Goal: Find specific fact: Find specific fact

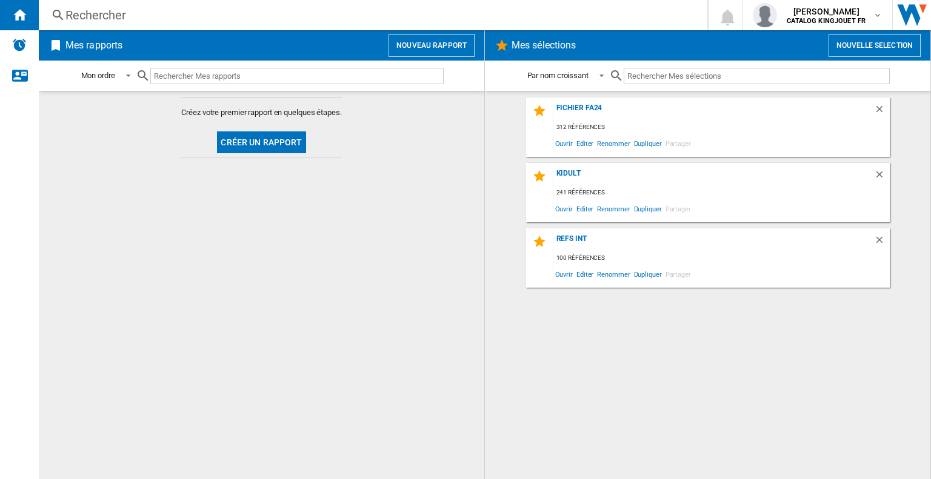
click at [166, 21] on div "Rechercher" at bounding box center [370, 15] width 610 height 17
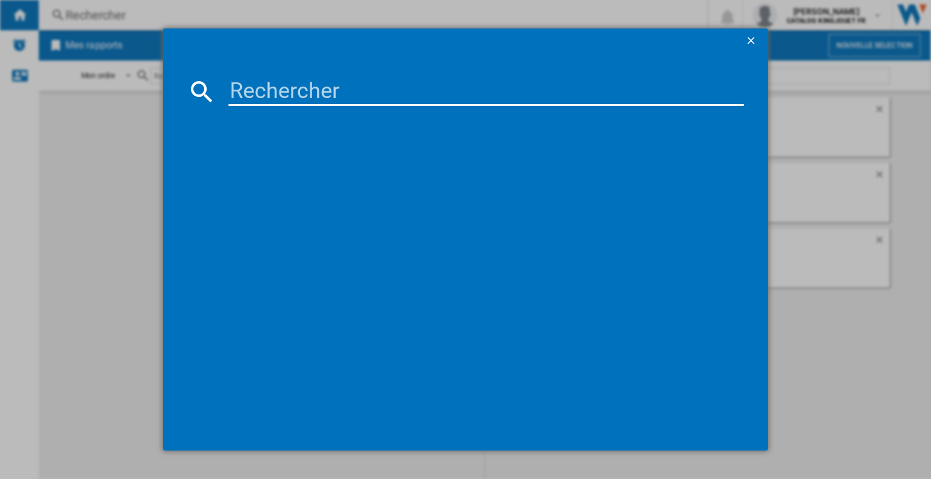
click at [295, 96] on input at bounding box center [486, 91] width 515 height 29
paste input "967959"
type input "967959"
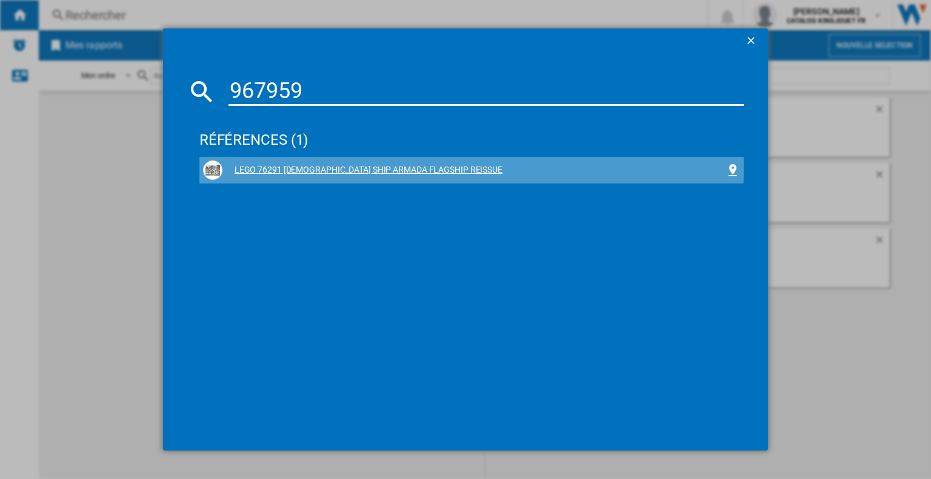
click at [362, 163] on div "LEGO 76291 [DEMOGRAPHIC_DATA] SHIP ARMADA FLAGSHIP REISSUE" at bounding box center [471, 170] width 537 height 19
click at [362, 169] on div "LEGO 76291 [DEMOGRAPHIC_DATA] SHIP ARMADA FLAGSHIP REISSUE" at bounding box center [473, 170] width 503 height 12
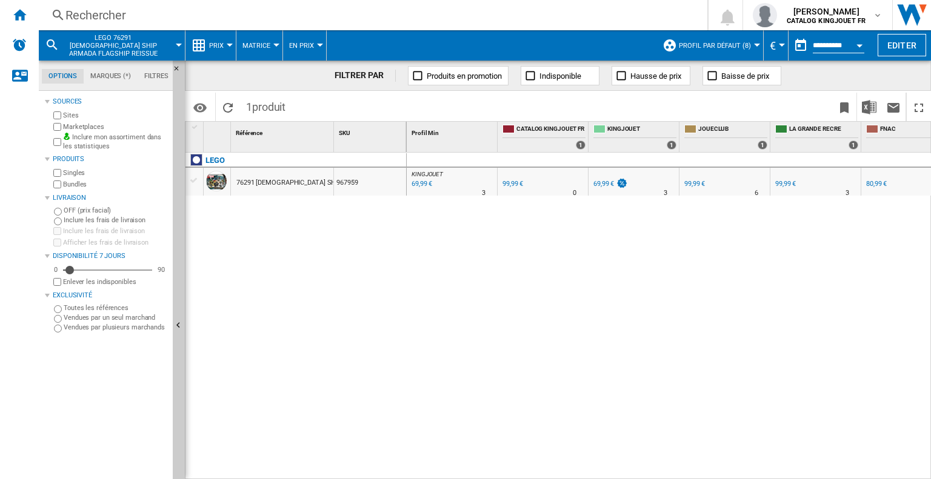
click at [604, 184] on div "69,99 €" at bounding box center [603, 184] width 21 height 8
click at [136, 4] on div "Rechercher Rechercher 0 [PERSON_NAME] CATALOG KINGJOUET FR CATALOG KINGJOUET FR…" at bounding box center [485, 15] width 892 height 30
click at [124, 28] on div "Rechercher Rechercher 0 [PERSON_NAME] CATALOG KINGJOUET FR CATALOG KINGJOUET FR…" at bounding box center [485, 15] width 892 height 30
click at [92, 25] on div "Rechercher Rechercher 0 [PERSON_NAME] CATALOG KINGJOUET FR CATALOG KINGJOUET FR…" at bounding box center [485, 15] width 892 height 30
click at [89, 16] on div "Rechercher" at bounding box center [370, 15] width 610 height 17
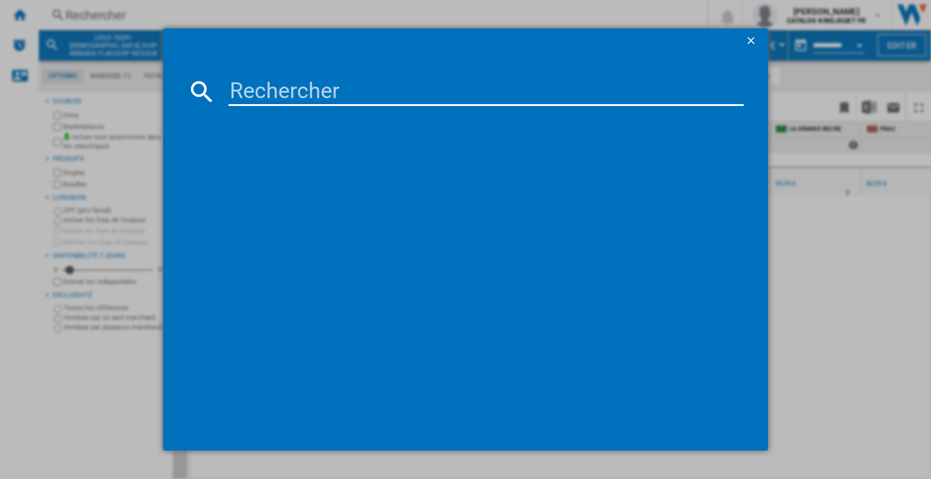
type input "872121"
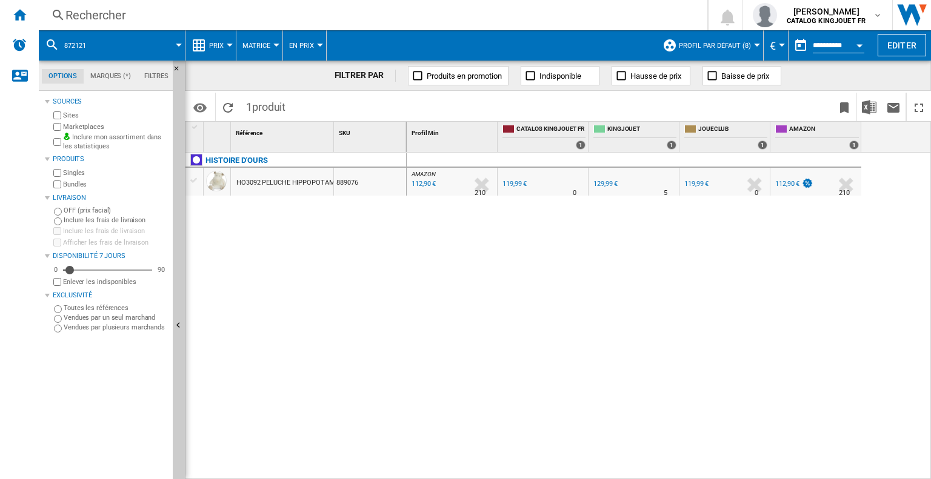
click at [604, 184] on div "129,99 €" at bounding box center [605, 184] width 24 height 8
click at [196, 15] on div "Rechercher" at bounding box center [370, 15] width 610 height 17
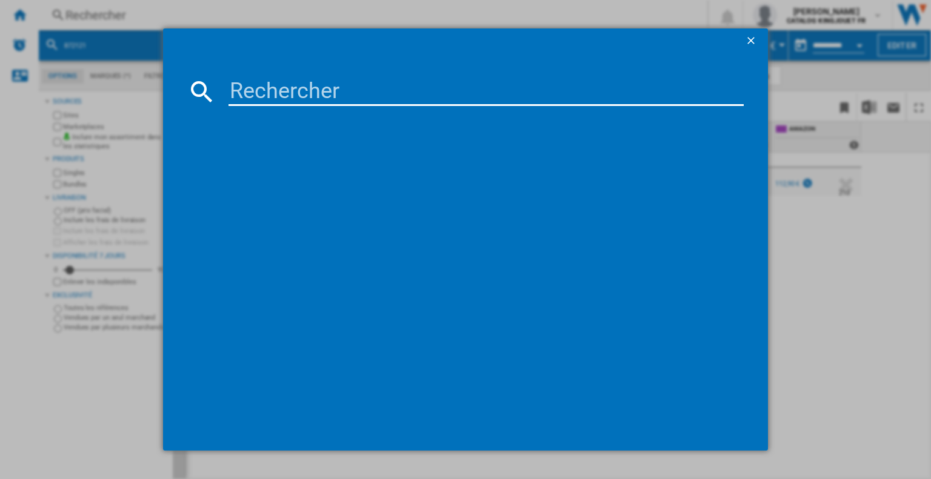
click at [245, 78] on input at bounding box center [486, 91] width 515 height 29
type input "991317"
click at [752, 38] on ng-md-icon "getI18NText('BUTTONS.CLOSE_DIALOG')" at bounding box center [752, 42] width 15 height 15
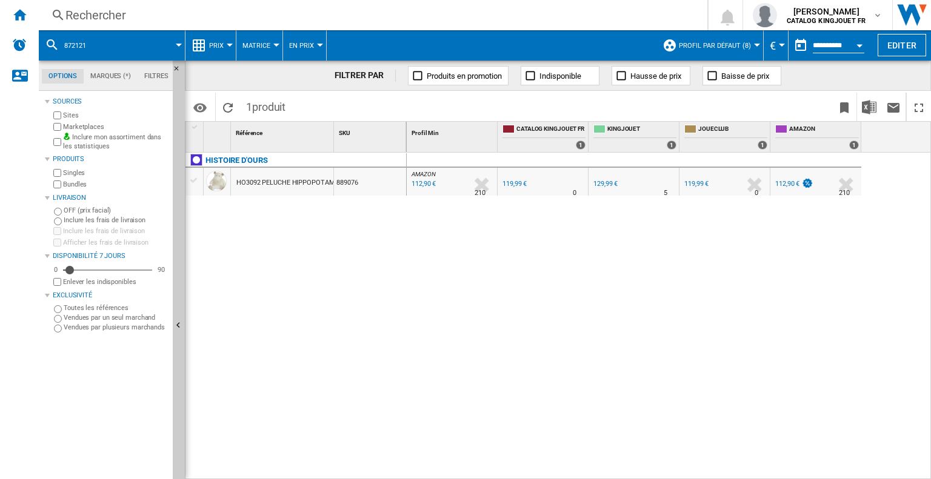
click at [96, 13] on div "Rechercher" at bounding box center [370, 15] width 610 height 17
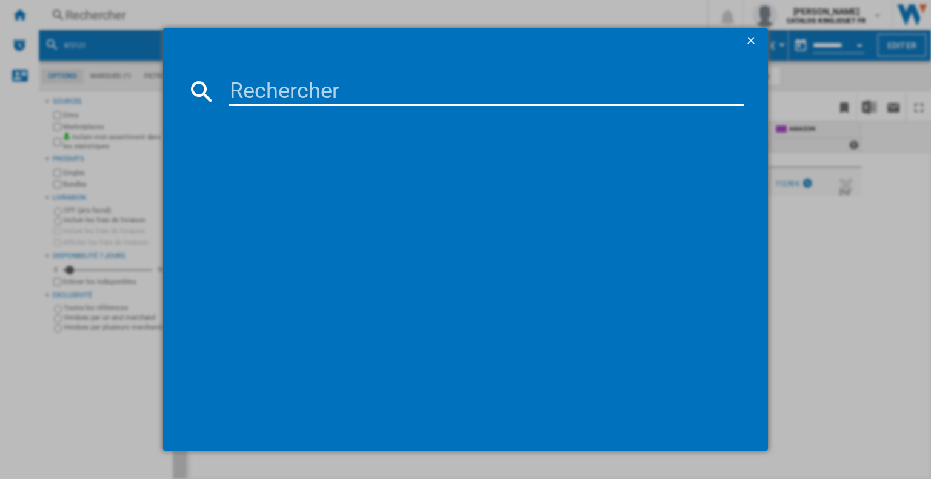
click at [261, 90] on input at bounding box center [486, 91] width 515 height 29
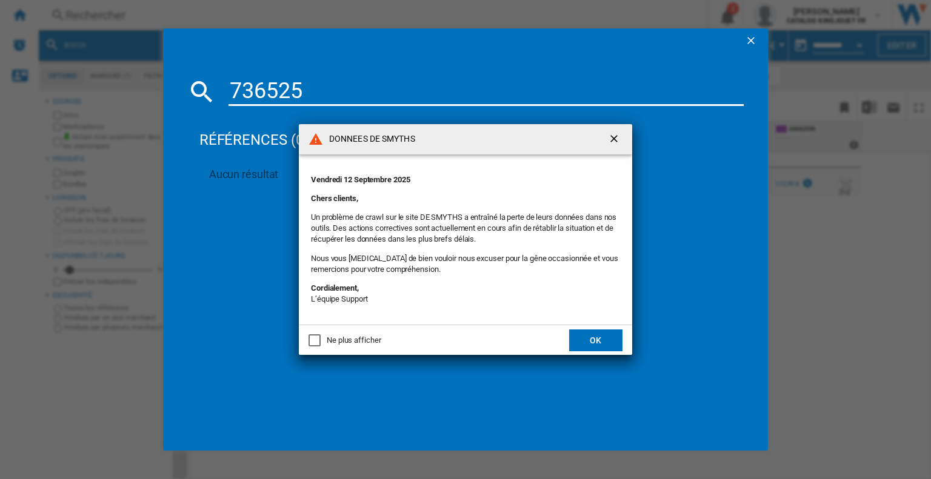
click at [618, 135] on ng-md-icon "getI18NText('BUTTONS.CLOSE_DIALOG')" at bounding box center [615, 140] width 15 height 15
click at [618, 137] on ng-md-icon "getI18NText('BUTTONS.CLOSE_DIALOG')" at bounding box center [615, 140] width 15 height 15
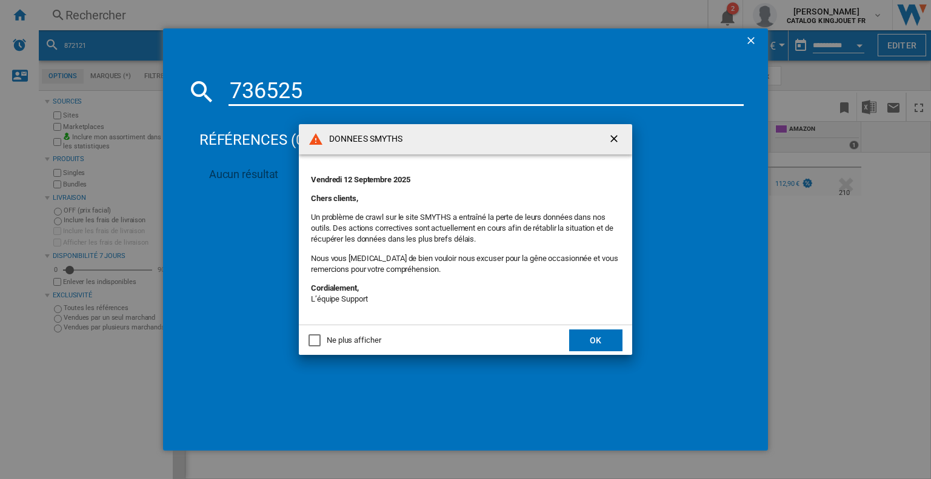
click at [615, 138] on ng-md-icon "getI18NText('BUTTONS.CLOSE_DIALOG')" at bounding box center [615, 140] width 15 height 15
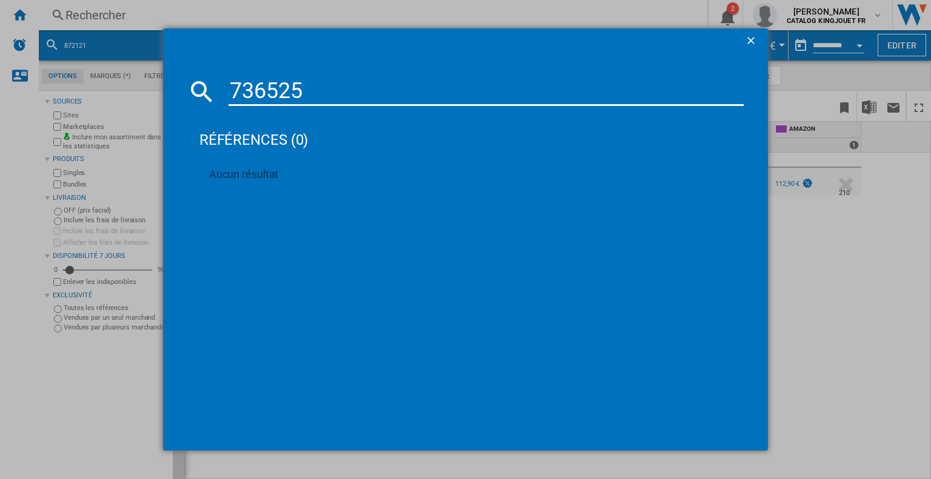
click at [344, 89] on input "736525" at bounding box center [486, 91] width 515 height 29
paste input "967908"
type input "967908"
